Goal: Find specific page/section: Find specific page/section

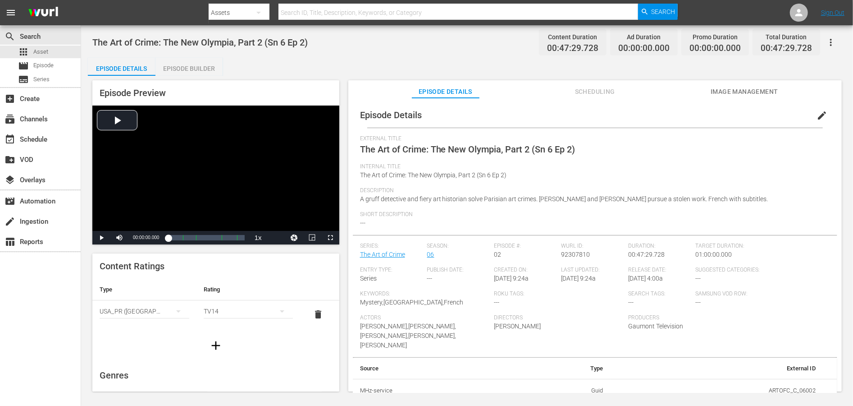
scroll to position [184, 0]
click at [29, 48] on div "apps Asset" at bounding box center [33, 52] width 30 height 13
